Goal: Task Accomplishment & Management: Use online tool/utility

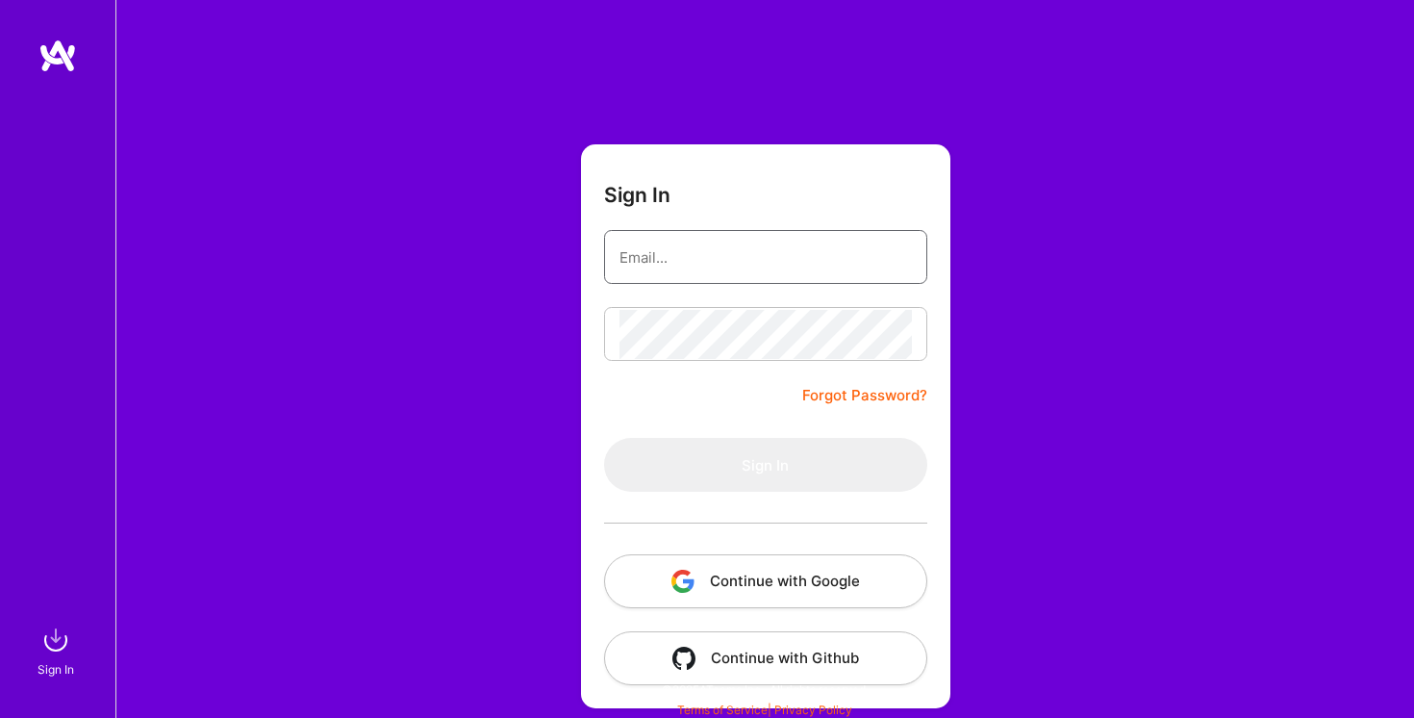
type input "[EMAIL_ADDRESS][DOMAIN_NAME]"
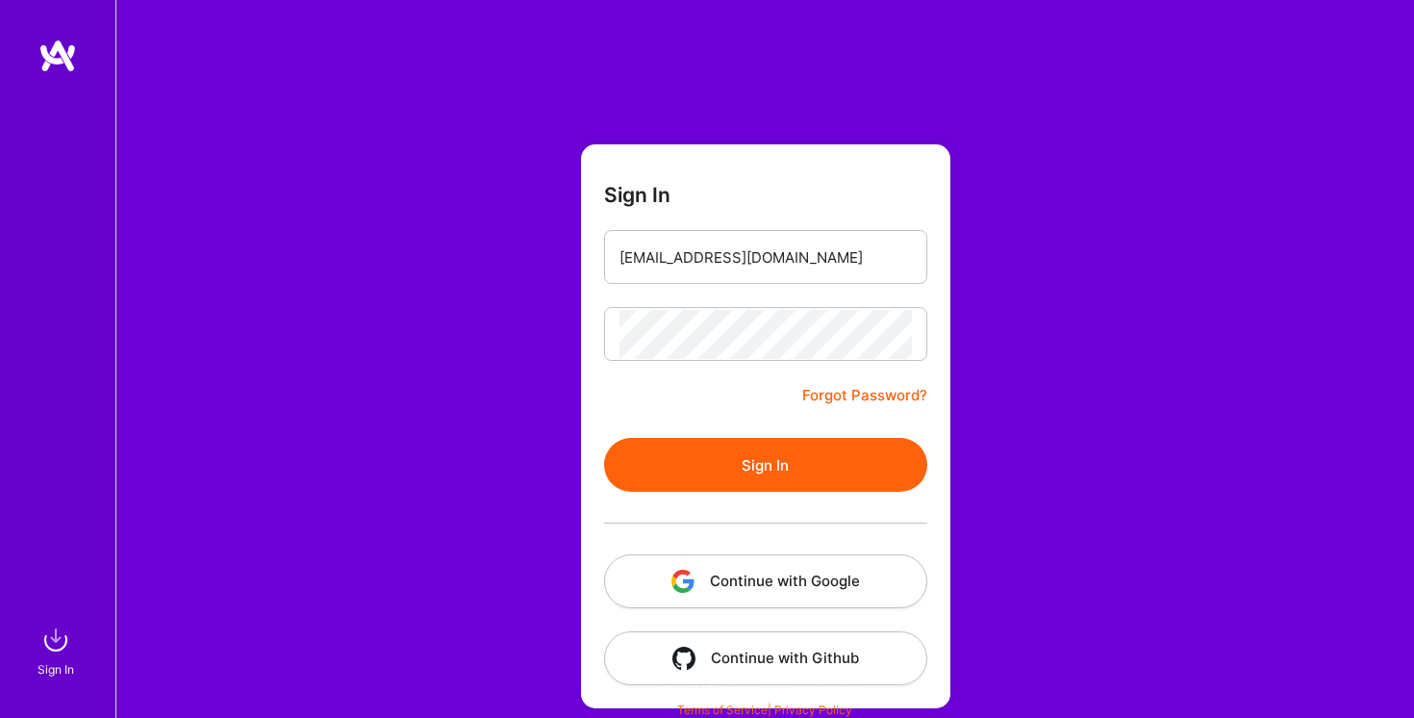
click at [760, 472] on button "Sign In" at bounding box center [765, 465] width 323 height 54
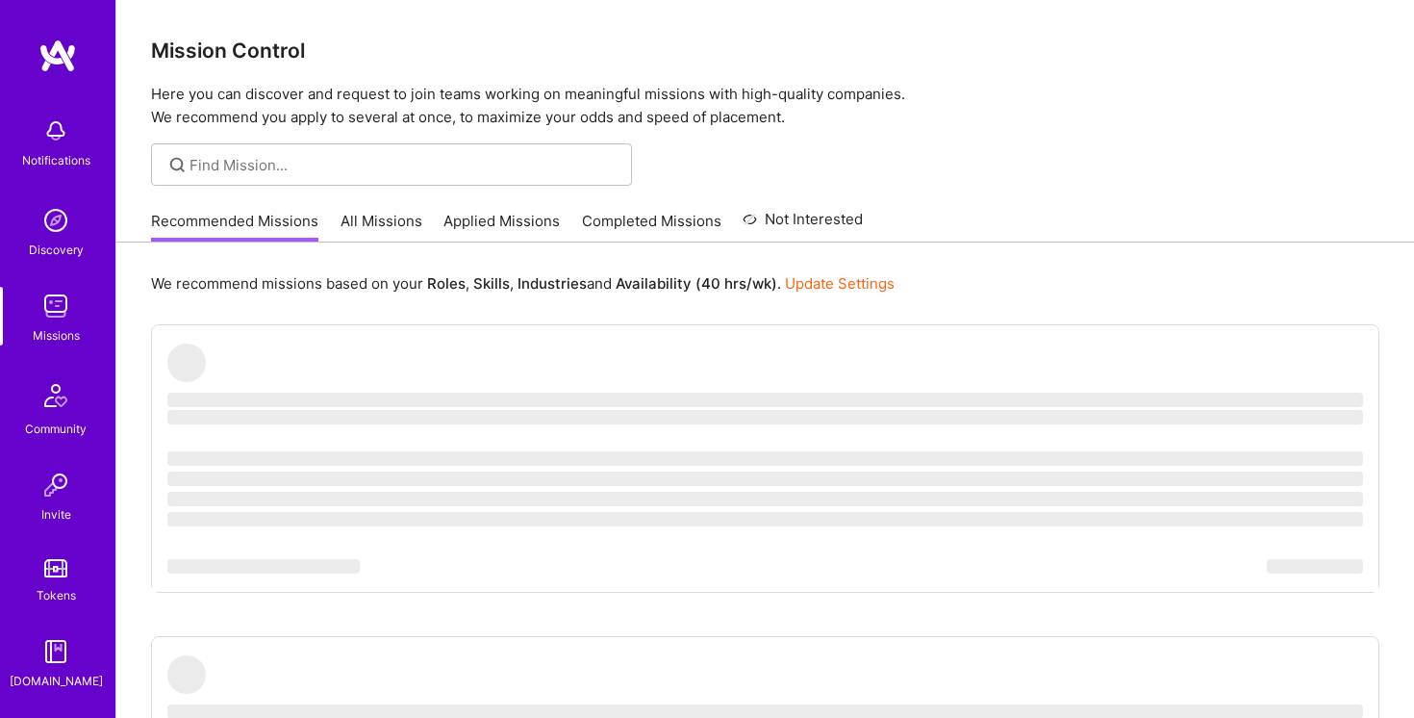
scroll to position [142, 0]
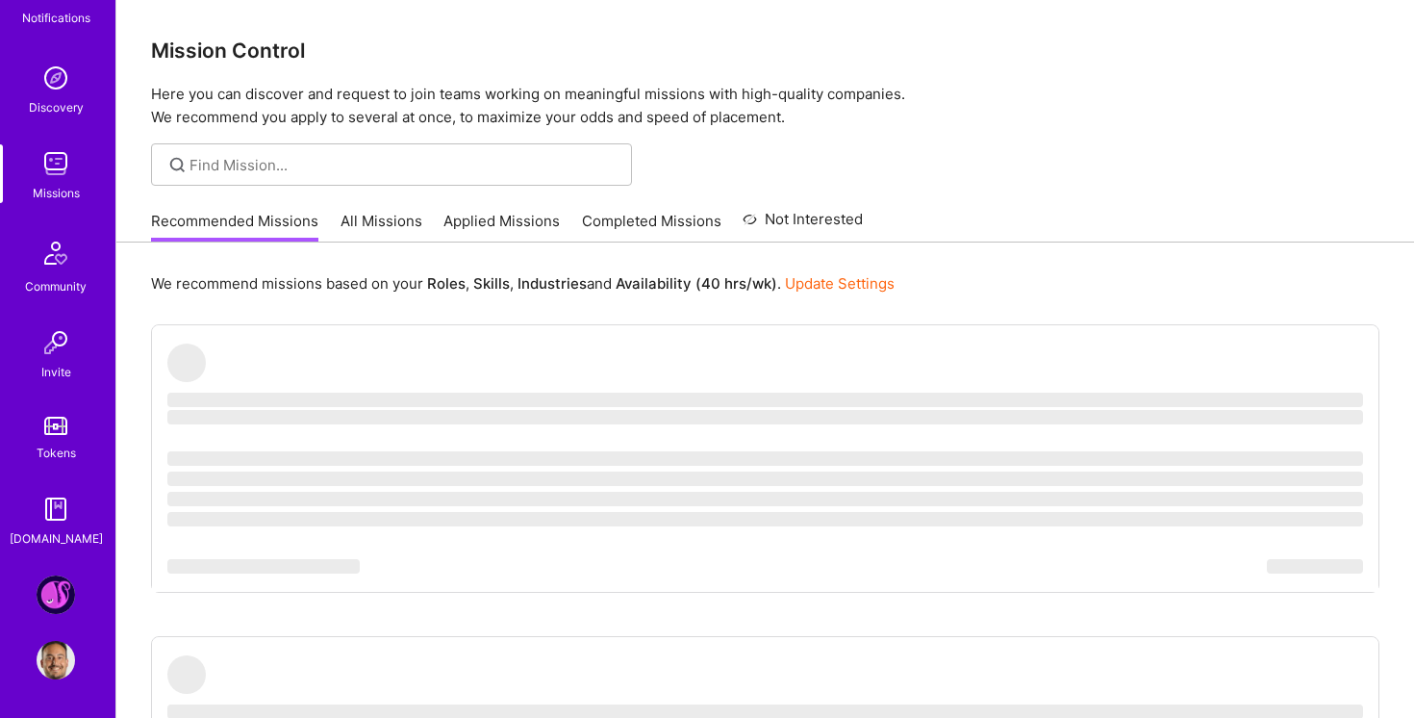
click at [62, 598] on img at bounding box center [56, 594] width 38 height 38
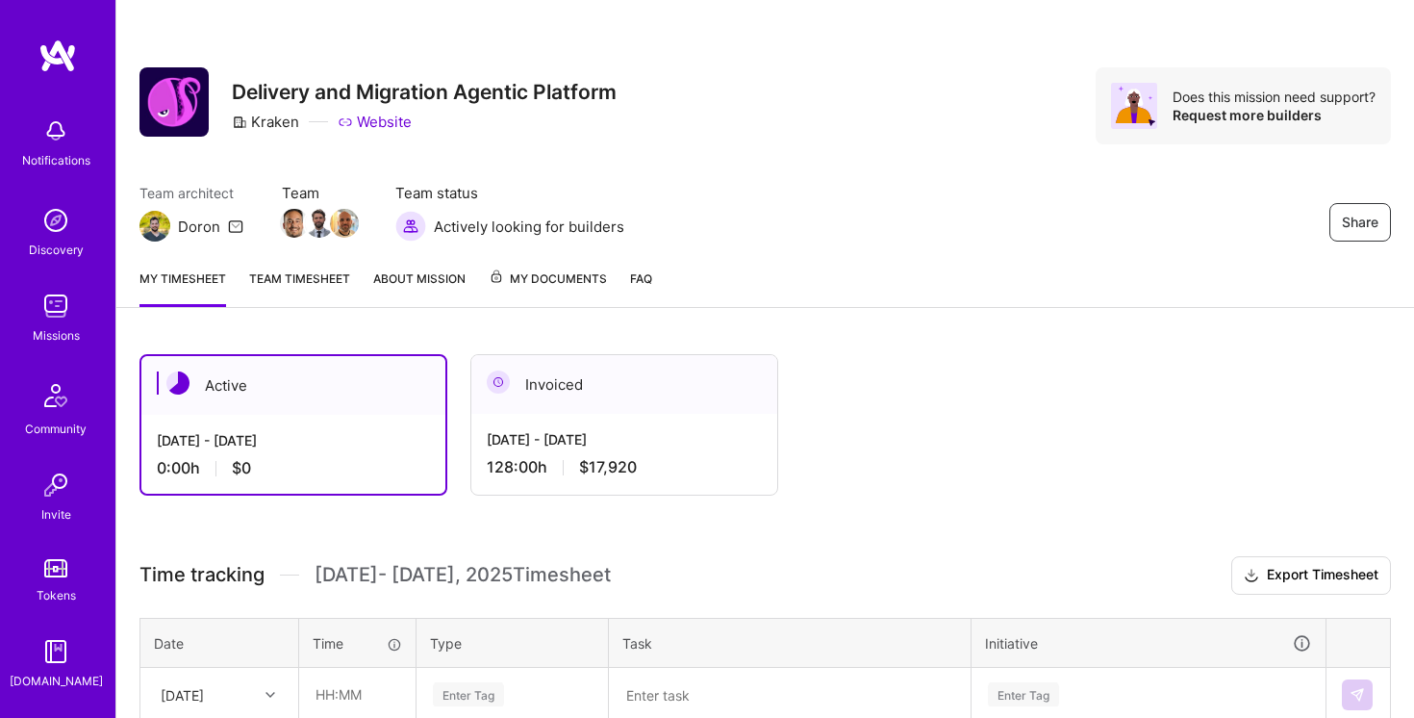
click at [287, 287] on link "Team timesheet" at bounding box center [299, 287] width 101 height 38
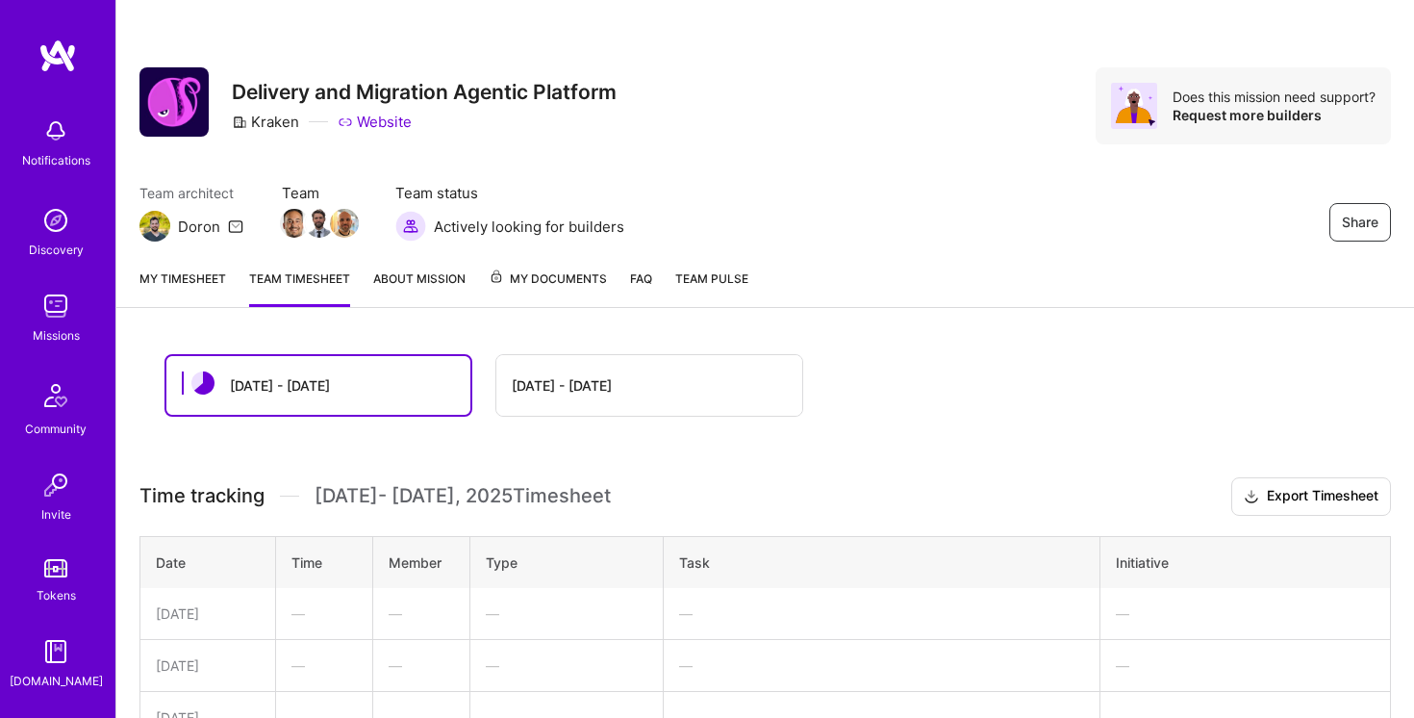
click at [556, 360] on div "[DATE] - [DATE]" at bounding box center [649, 385] width 306 height 61
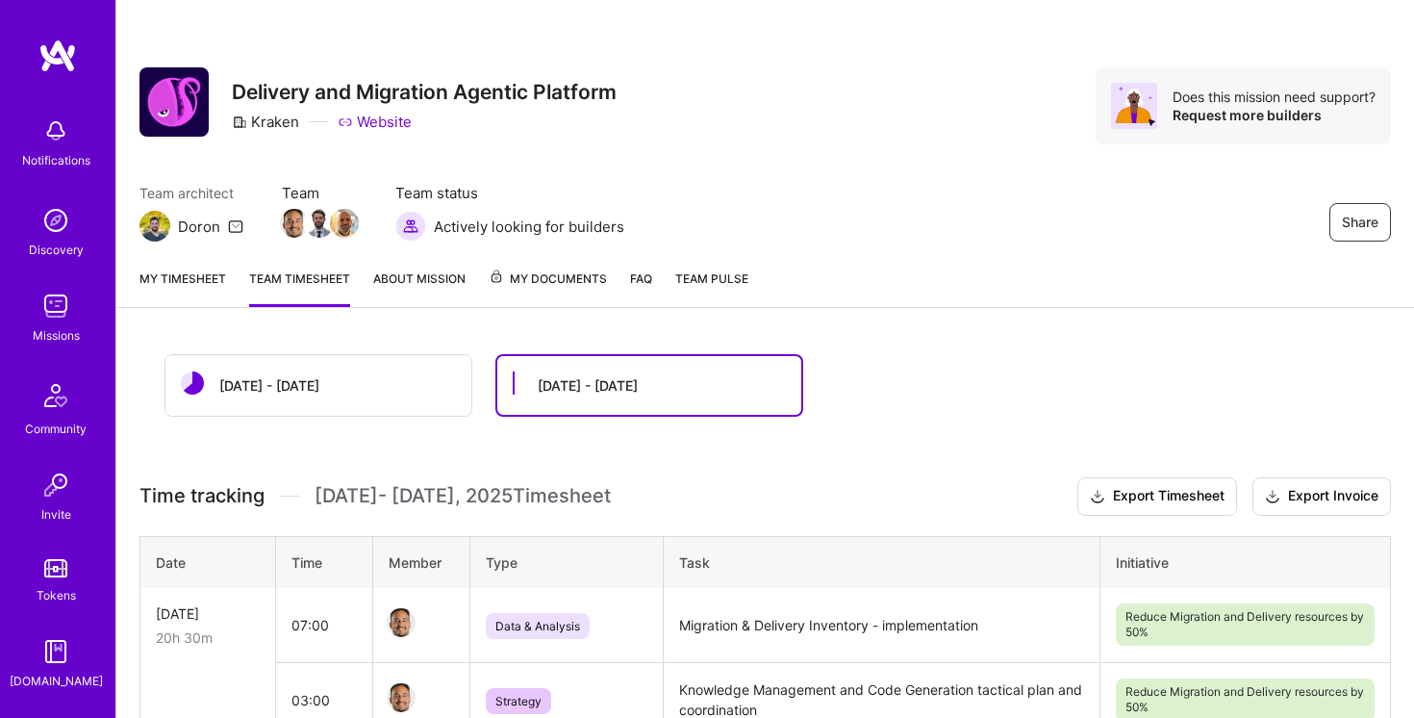
click at [358, 384] on div "[DATE] - [DATE]" at bounding box center [318, 385] width 306 height 61
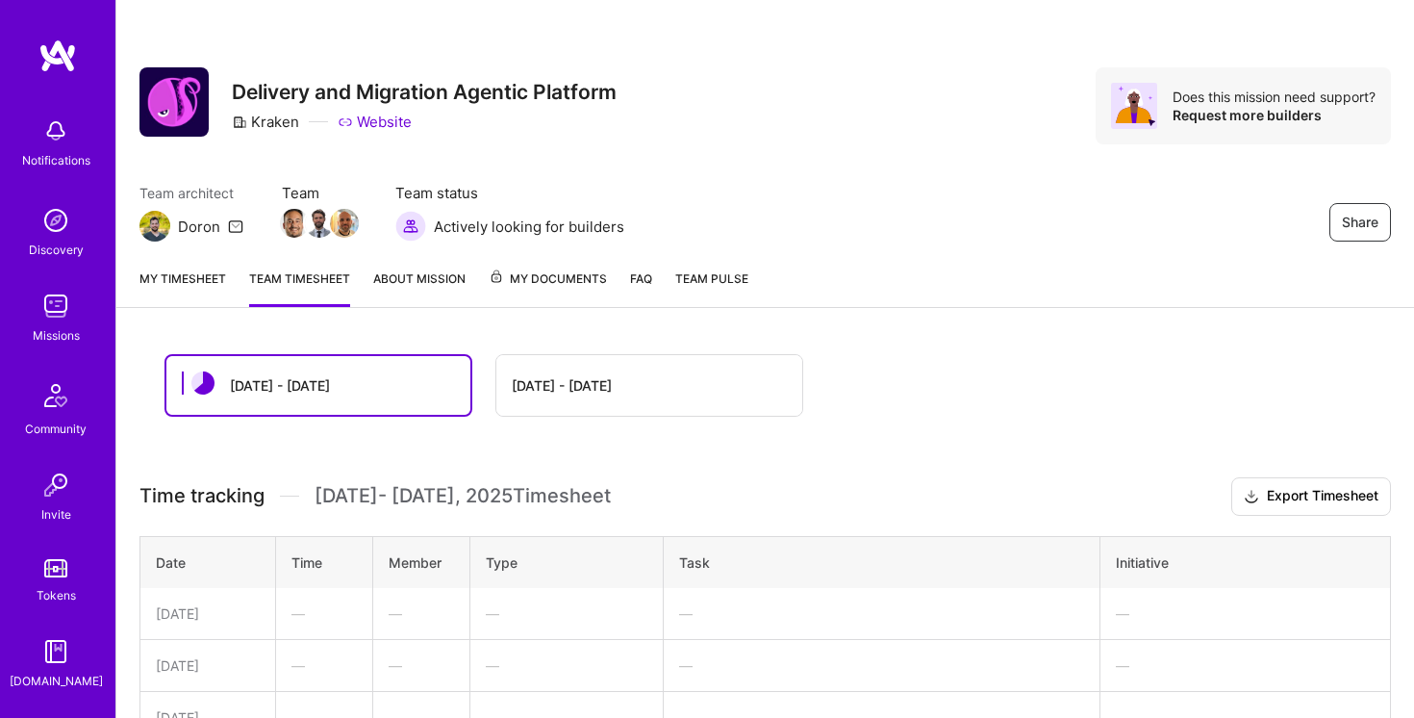
click at [159, 273] on link "My timesheet" at bounding box center [183, 287] width 87 height 38
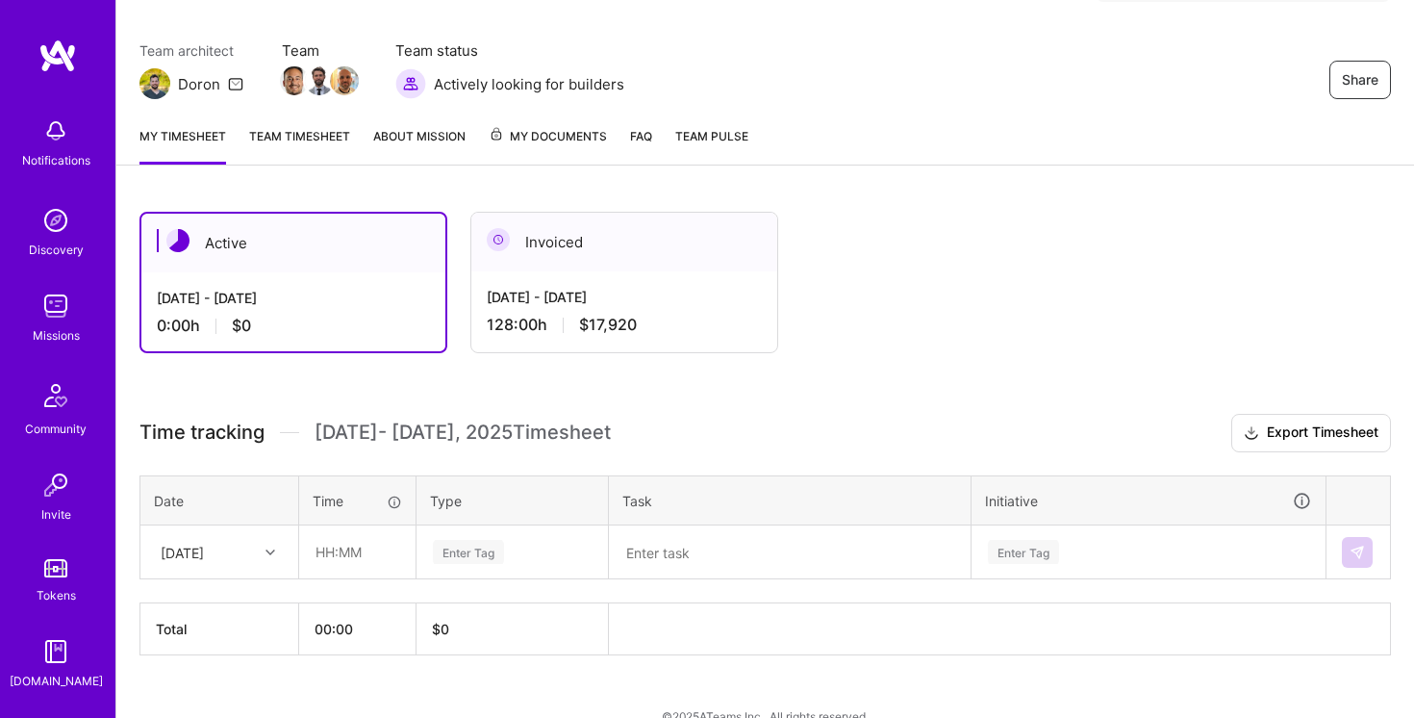
scroll to position [173, 0]
